Goal: Information Seeking & Learning: Learn about a topic

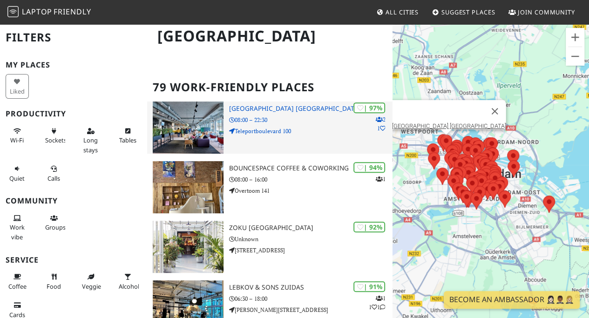
scroll to position [186, 0]
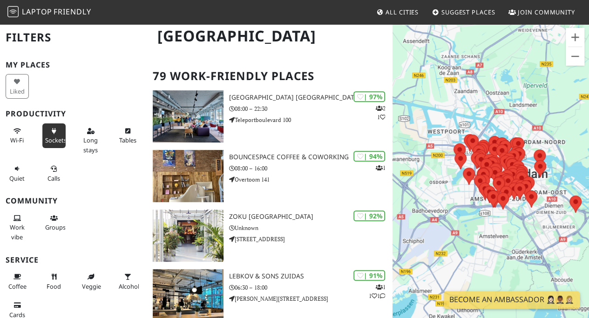
click at [54, 136] on span "Sockets" at bounding box center [55, 140] width 21 height 8
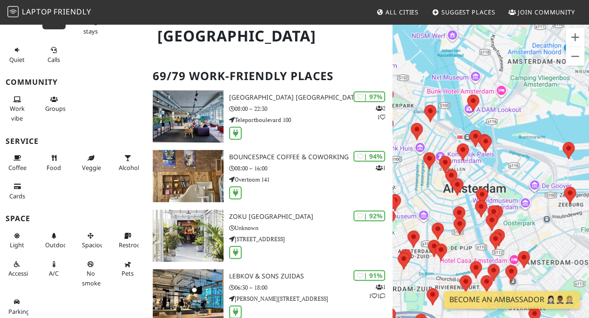
drag, startPoint x: 507, startPoint y: 148, endPoint x: 397, endPoint y: 176, distance: 112.9
click at [397, 176] on div "To navigate, press the arrow keys." at bounding box center [491, 182] width 197 height 318
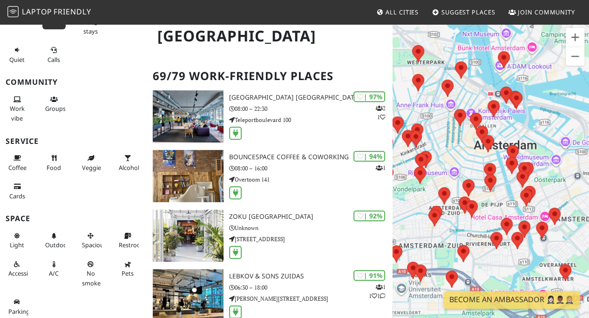
drag, startPoint x: 518, startPoint y: 210, endPoint x: 448, endPoint y: 162, distance: 84.5
click at [449, 162] on div "To navigate, press the arrow keys." at bounding box center [491, 182] width 197 height 318
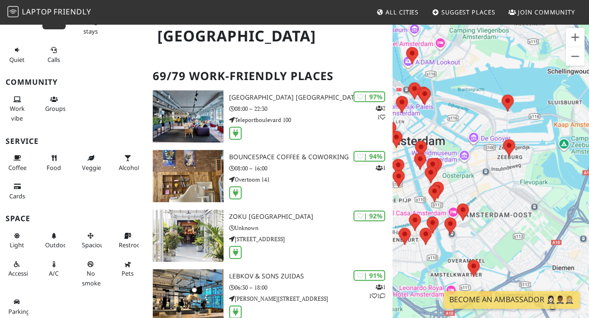
drag, startPoint x: 565, startPoint y: 174, endPoint x: 481, endPoint y: 175, distance: 84.3
click at [481, 175] on div "To navigate, press the arrow keys." at bounding box center [491, 182] width 197 height 318
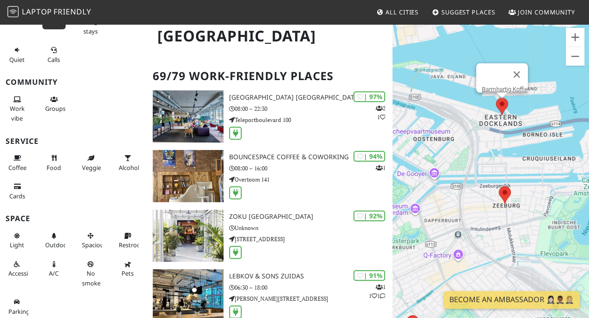
click at [496, 98] on area at bounding box center [496, 98] width 0 height 0
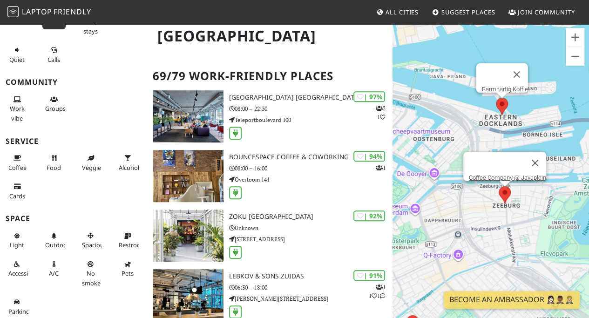
click at [499, 186] on area at bounding box center [499, 186] width 0 height 0
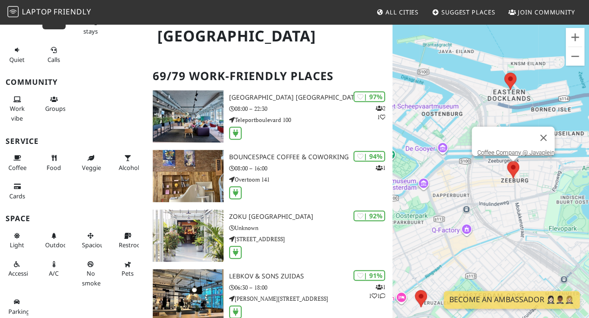
drag, startPoint x: 475, startPoint y: 224, endPoint x: 490, endPoint y: 198, distance: 29.9
click at [490, 197] on div "To navigate, press the arrow keys. Coffee Company @ Javaplein" at bounding box center [491, 182] width 197 height 318
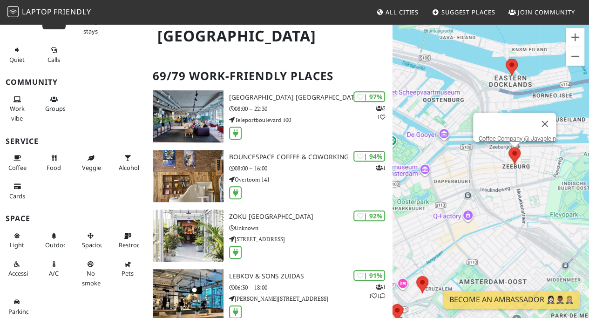
drag, startPoint x: 429, startPoint y: 207, endPoint x: 506, endPoint y: 207, distance: 76.8
click at [506, 207] on div "To navigate, press the arrow keys. Coffee Company @ Javaplein" at bounding box center [491, 182] width 197 height 318
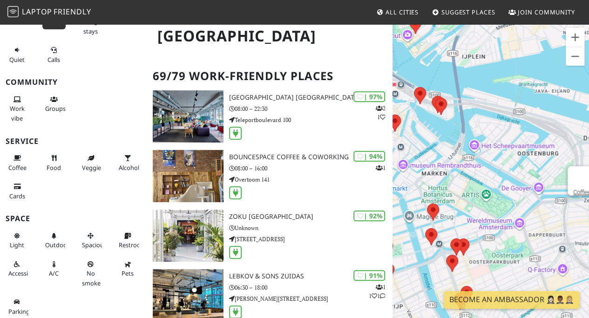
drag, startPoint x: 419, startPoint y: 85, endPoint x: 515, endPoint y: 140, distance: 110.2
click at [515, 140] on div "To navigate, press the arrow keys. Coffee Company @ Javaplein" at bounding box center [491, 182] width 197 height 318
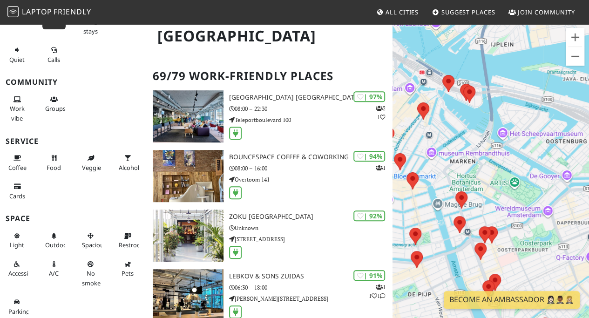
drag, startPoint x: 519, startPoint y: 140, endPoint x: 489, endPoint y: 122, distance: 34.5
click at [490, 122] on div "To navigate, press the arrow keys. Coffee Company @ Javaplein" at bounding box center [491, 182] width 197 height 318
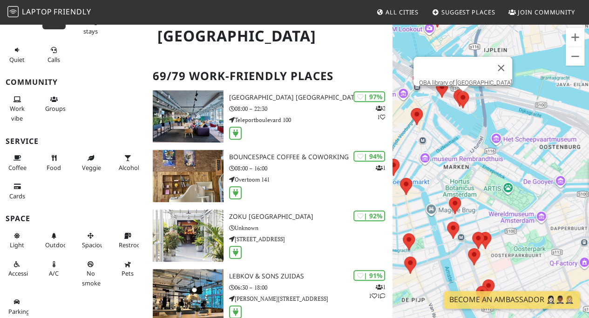
click at [457, 91] on area at bounding box center [457, 91] width 0 height 0
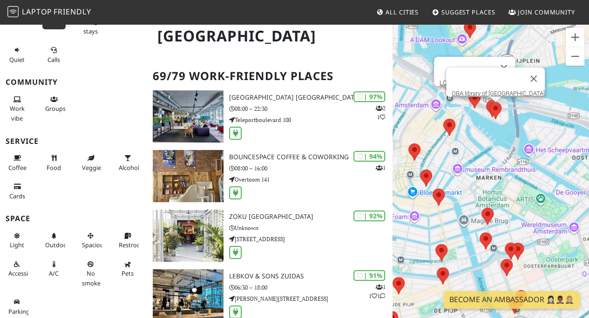
click at [468, 91] on area at bounding box center [468, 91] width 0 height 0
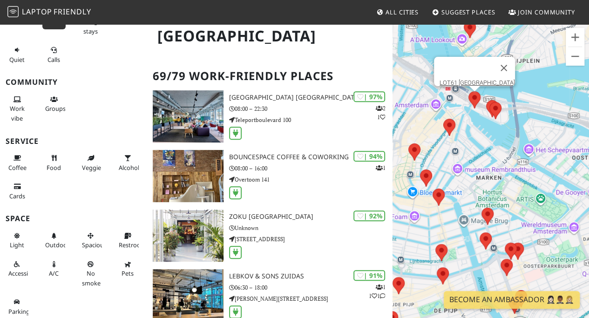
click at [489, 105] on img at bounding box center [495, 110] width 12 height 17
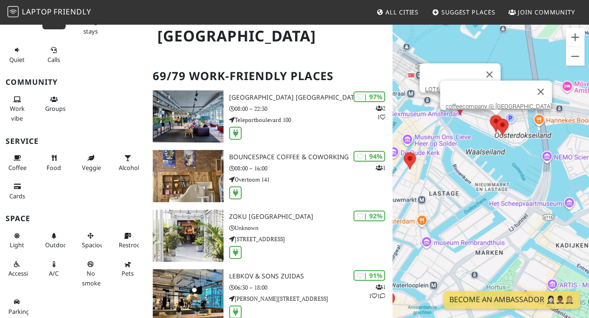
click at [490, 115] on area at bounding box center [490, 115] width 0 height 0
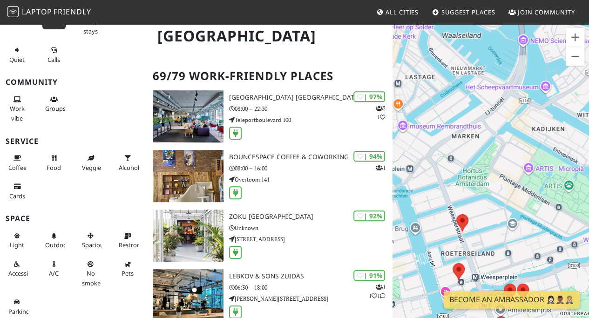
drag, startPoint x: 453, startPoint y: 177, endPoint x: 429, endPoint y: 61, distance: 119.3
click at [429, 61] on div "To navigate, press the arrow keys. coffeecompany @ Oosterdokskade" at bounding box center [491, 182] width 197 height 318
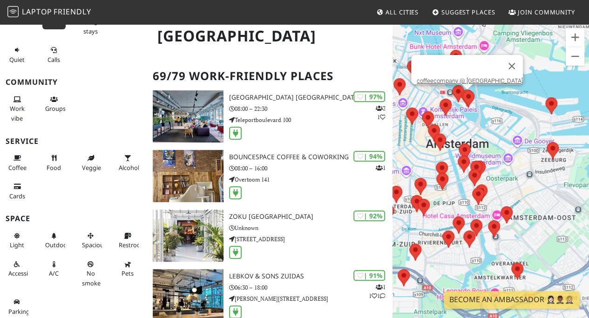
drag, startPoint x: 515, startPoint y: 109, endPoint x: 496, endPoint y: 121, distance: 21.6
click at [496, 121] on div "To navigate, press the arrow keys. coffeecompany @ Oosterdokskade" at bounding box center [491, 182] width 197 height 318
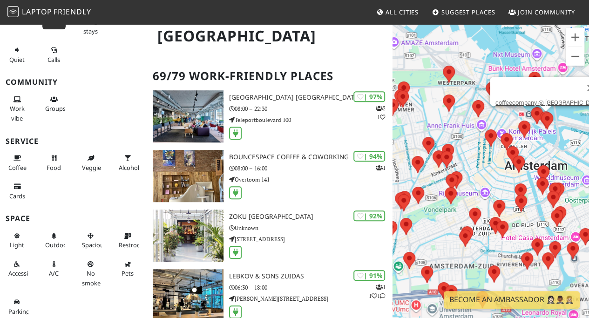
drag, startPoint x: 459, startPoint y: 128, endPoint x: 577, endPoint y: 152, distance: 119.8
click at [577, 152] on div "To navigate, press the arrow keys. coffeecompany @ Oosterdokskade" at bounding box center [491, 182] width 197 height 318
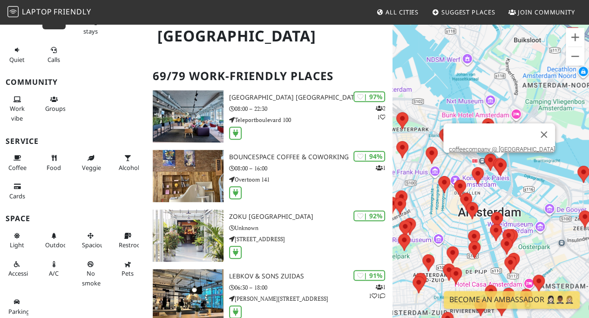
drag, startPoint x: 470, startPoint y: 160, endPoint x: 426, endPoint y: 200, distance: 60.0
click at [428, 207] on div "To navigate, press the arrow keys. coffeecompany @ Oosterdokskade" at bounding box center [491, 182] width 197 height 318
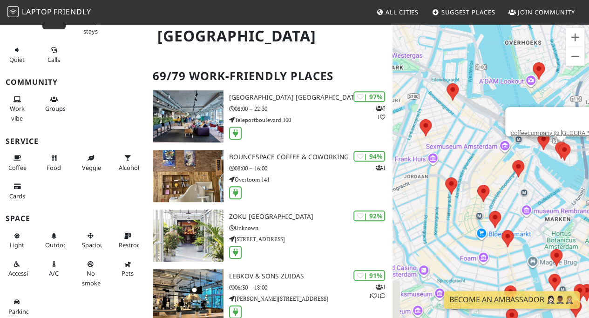
drag, startPoint x: 551, startPoint y: 211, endPoint x: 468, endPoint y: 126, distance: 119.2
click at [468, 126] on div "To navigate, press the arrow keys. coffeecompany @ Oosterdokskade" at bounding box center [491, 182] width 197 height 318
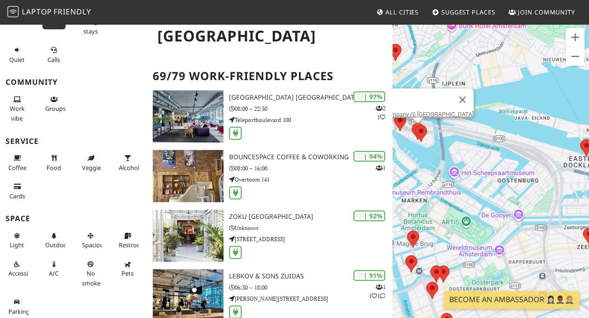
drag, startPoint x: 554, startPoint y: 181, endPoint x: 407, endPoint y: 163, distance: 148.3
click at [407, 163] on div "To navigate, press the arrow keys. coffeecompany @ Oosterdokskade" at bounding box center [491, 182] width 197 height 318
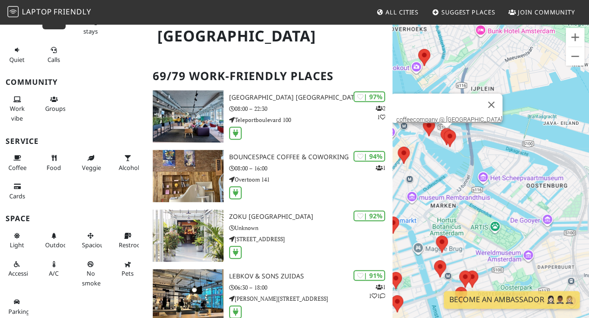
drag, startPoint x: 435, startPoint y: 145, endPoint x: 487, endPoint y: 153, distance: 52.2
click at [486, 153] on div "To navigate, press the arrow keys. coffeecompany @ Oosterdokskade" at bounding box center [491, 182] width 197 height 318
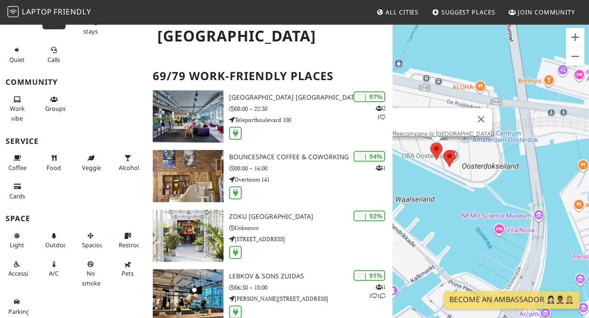
drag, startPoint x: 432, startPoint y: 149, endPoint x: 478, endPoint y: 206, distance: 72.9
click at [477, 206] on div "To navigate, press the arrow keys. coffeecompany @ Oosterdokskade" at bounding box center [491, 182] width 197 height 318
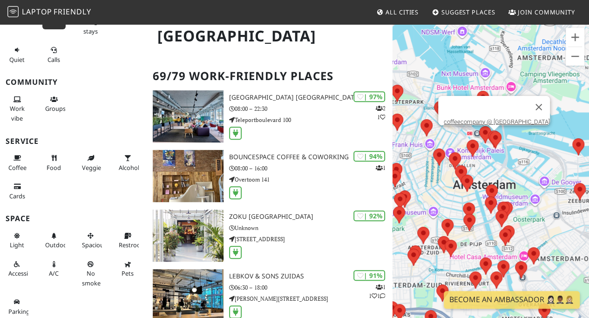
drag, startPoint x: 565, startPoint y: 207, endPoint x: 559, endPoint y: 158, distance: 49.7
click at [559, 158] on div "To navigate, press the arrow keys. coffeecompany @ Oosterdokskade" at bounding box center [491, 182] width 197 height 318
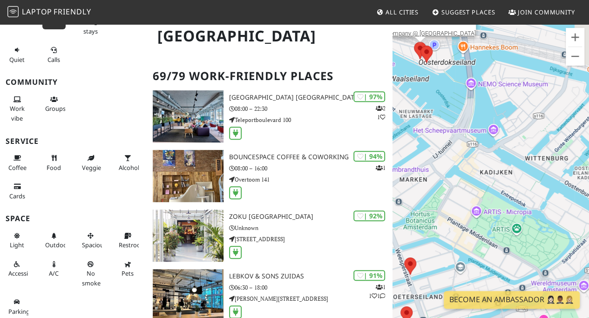
drag, startPoint x: 451, startPoint y: 122, endPoint x: 430, endPoint y: 114, distance: 22.1
click at [430, 114] on div "To navigate, press the arrow keys. coffeecompany @ Oosterdokskade" at bounding box center [491, 182] width 197 height 318
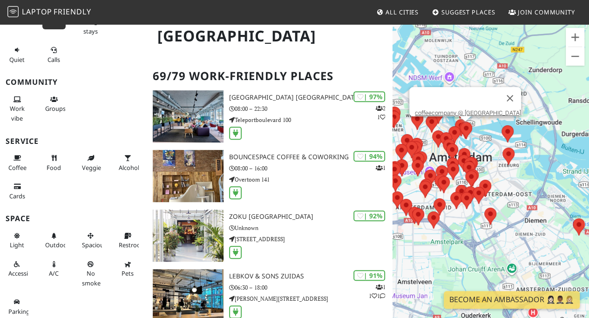
drag, startPoint x: 572, startPoint y: 137, endPoint x: 489, endPoint y: 144, distance: 83.6
click at [489, 144] on div "To navigate, press the arrow keys. coffeecompany @ Oosterdokskade" at bounding box center [491, 182] width 197 height 318
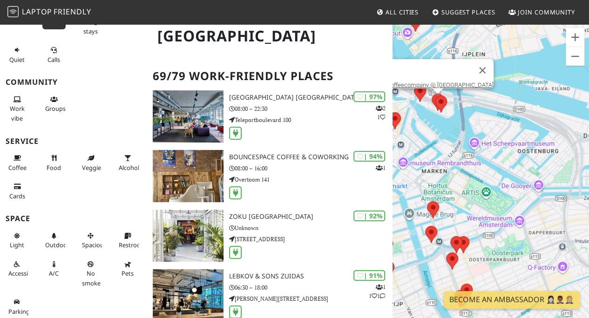
drag, startPoint x: 471, startPoint y: 210, endPoint x: 492, endPoint y: 172, distance: 43.6
click at [491, 172] on div "To navigate, press the arrow keys. coffeecompany @ Oosterdokskade" at bounding box center [491, 182] width 197 height 318
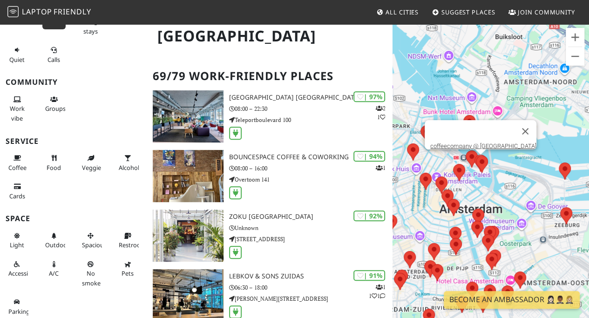
drag, startPoint x: 542, startPoint y: 260, endPoint x: 527, endPoint y: 244, distance: 22.1
click at [537, 236] on div "To navigate, press the arrow keys. coffeecompany @ Oosterdokskade" at bounding box center [491, 182] width 197 height 318
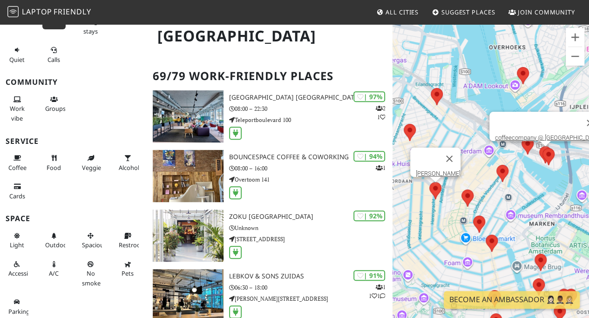
click at [429, 182] on area at bounding box center [429, 182] width 0 height 0
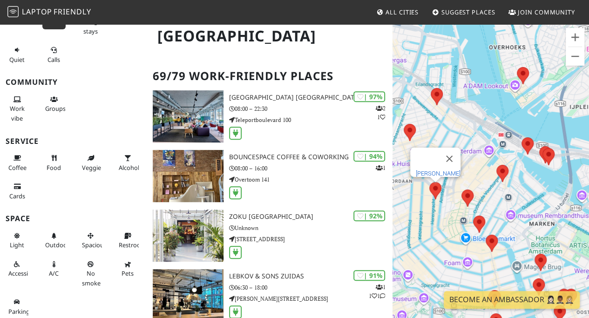
click at [435, 170] on link "[PERSON_NAME]" at bounding box center [438, 173] width 45 height 7
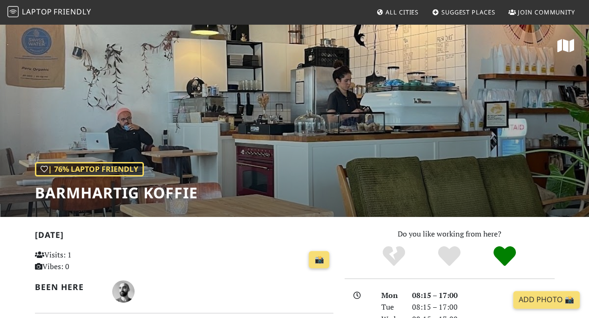
click at [305, 106] on div "| 76% Laptop Friendly Barmhartig Koffie" at bounding box center [294, 120] width 589 height 194
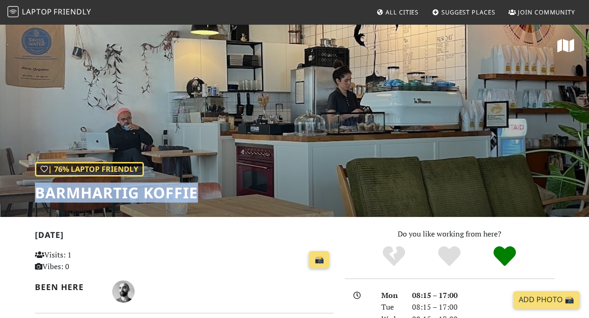
drag, startPoint x: 208, startPoint y: 193, endPoint x: 36, endPoint y: 195, distance: 171.8
click at [36, 195] on div "| 76% Laptop Friendly Barmhartig Koffie" at bounding box center [294, 120] width 589 height 194
copy h1 "Barmhartig Koffie"
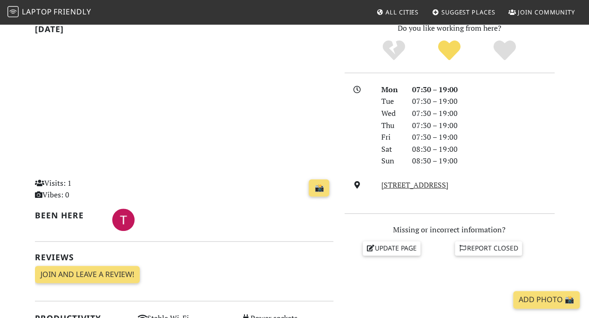
scroll to position [326, 0]
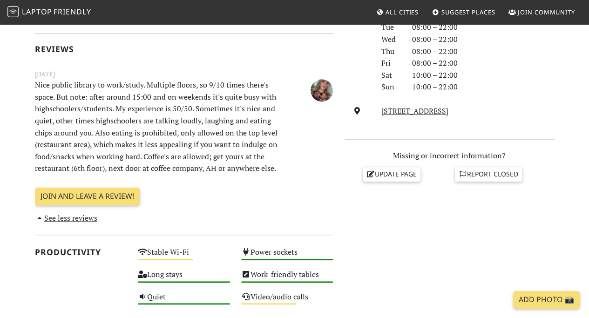
scroll to position [279, 0]
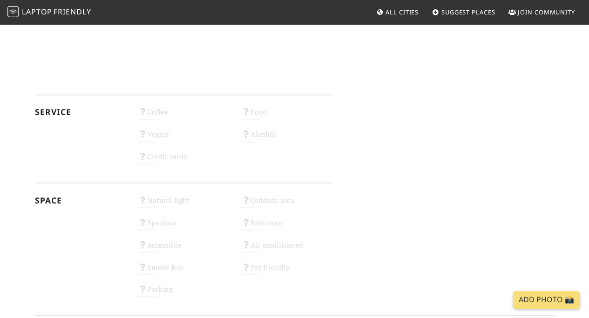
scroll to position [685, 0]
